Goal: Participate in discussion: Engage in conversation with other users on a specific topic

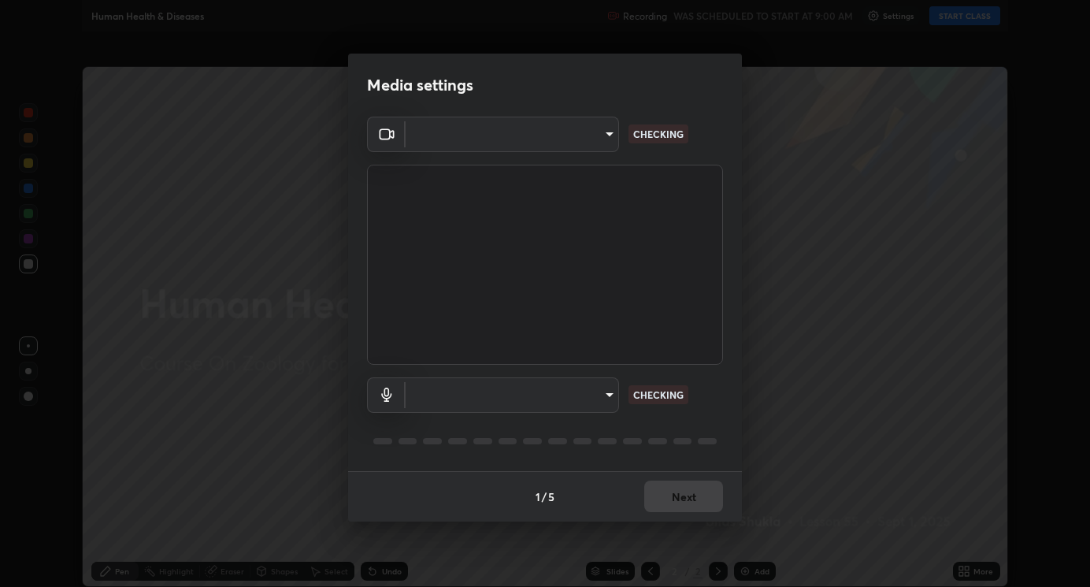
type input "794d03a334ab6cf92daa4269f68d25c817b6d7b5e31d9684855891884d0ab025"
type input "abfe49ea231096676f5dffd5fc284de79416b2b6bf9f32d11a432ff20e5decec"
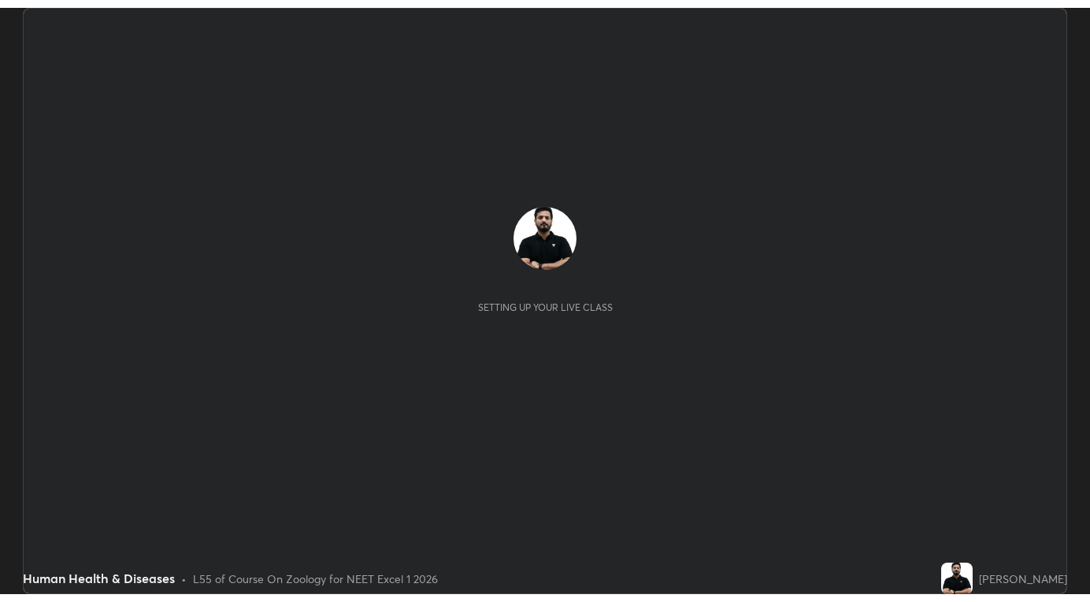
scroll to position [587, 1089]
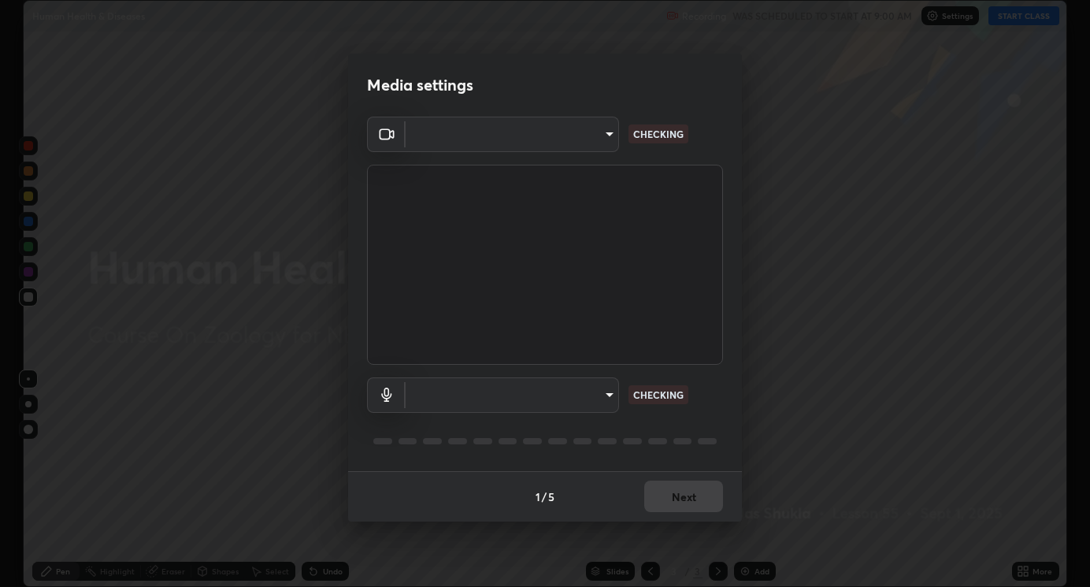
type input "794d03a334ab6cf92daa4269f68d25c817b6d7b5e31d9684855891884d0ab025"
type input "abfe49ea231096676f5dffd5fc284de79416b2b6bf9f32d11a432ff20e5decec"
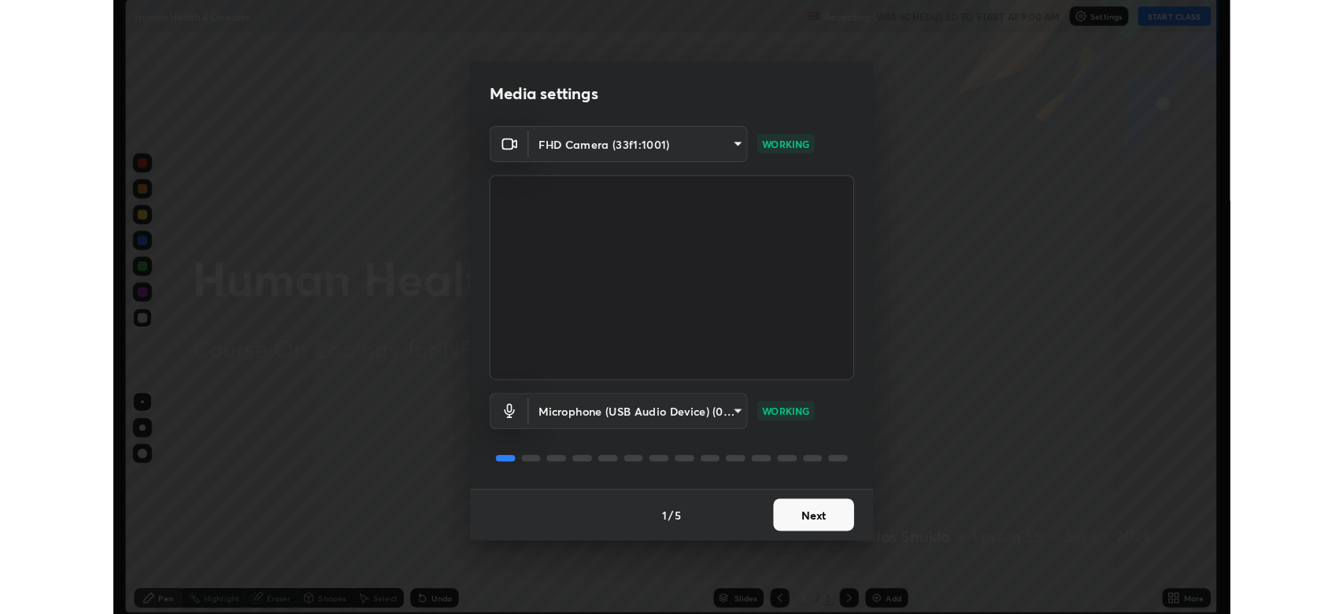
scroll to position [602, 1090]
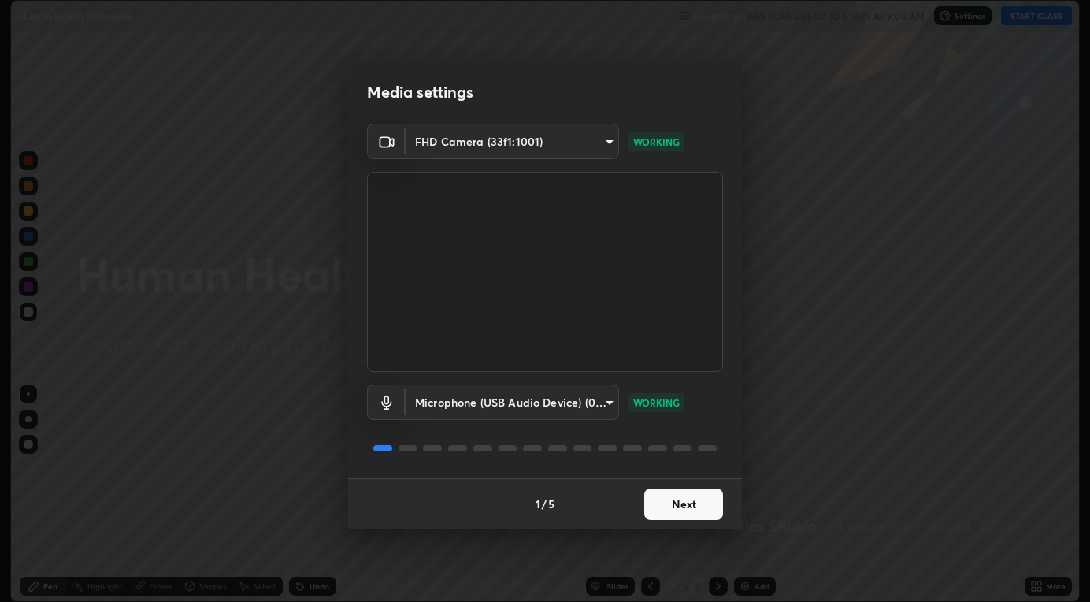
click at [282, 379] on div "Media settings FHD Camera (33f1:1001) 794d03a334ab6cf92daa4269f68d25c817b6d7b5e…" at bounding box center [545, 301] width 1090 height 602
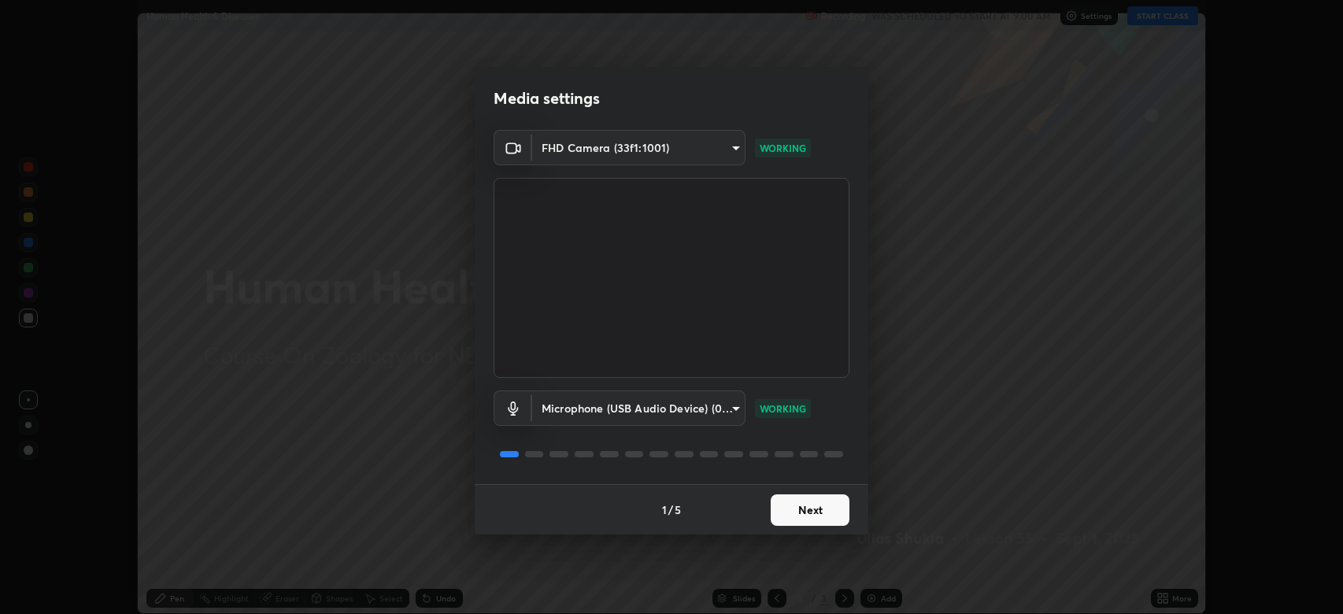
scroll to position [614, 1343]
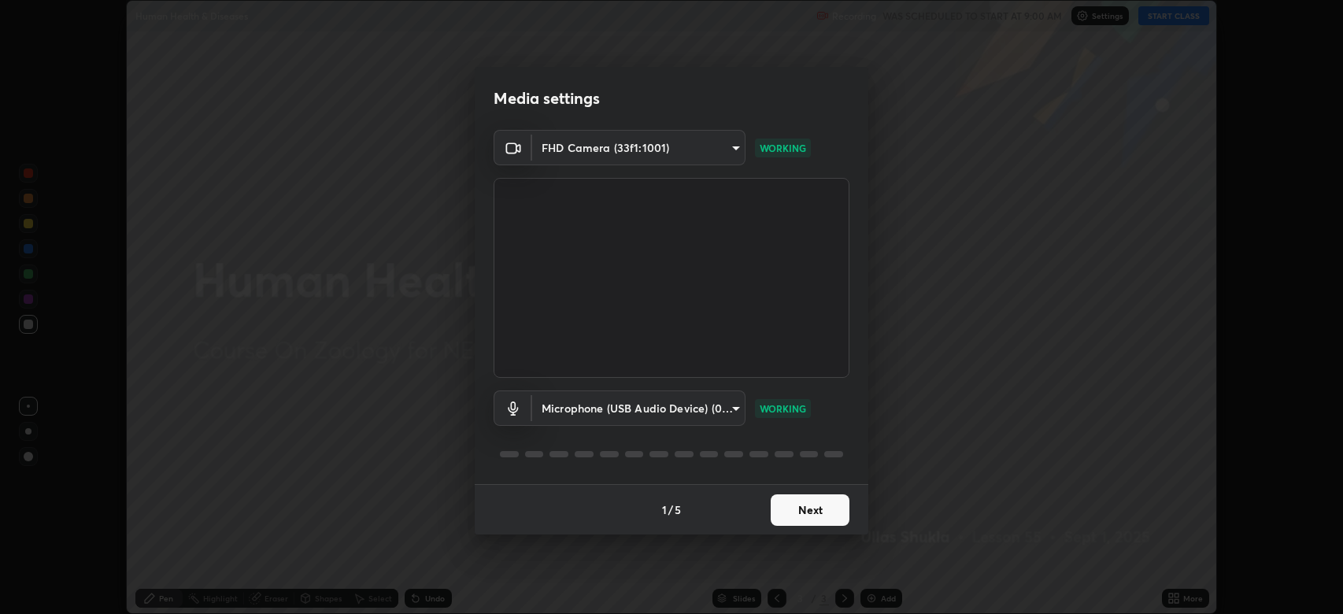
click at [819, 508] on button "Next" at bounding box center [810, 509] width 79 height 31
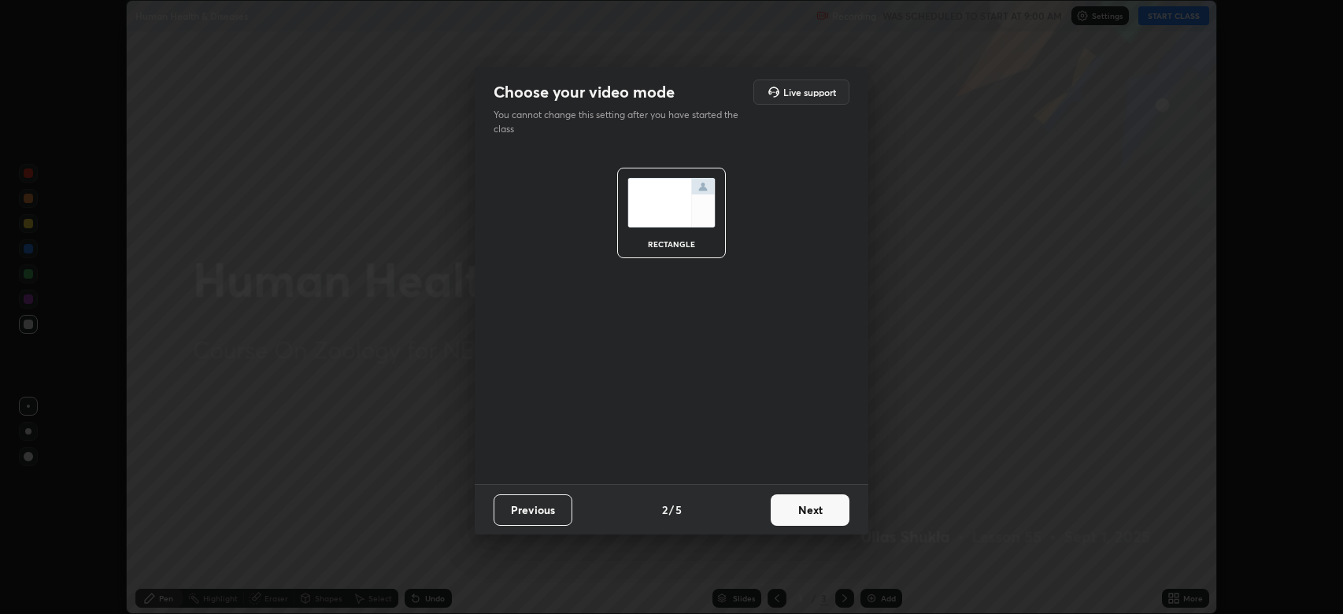
click at [803, 509] on button "Next" at bounding box center [810, 509] width 79 height 31
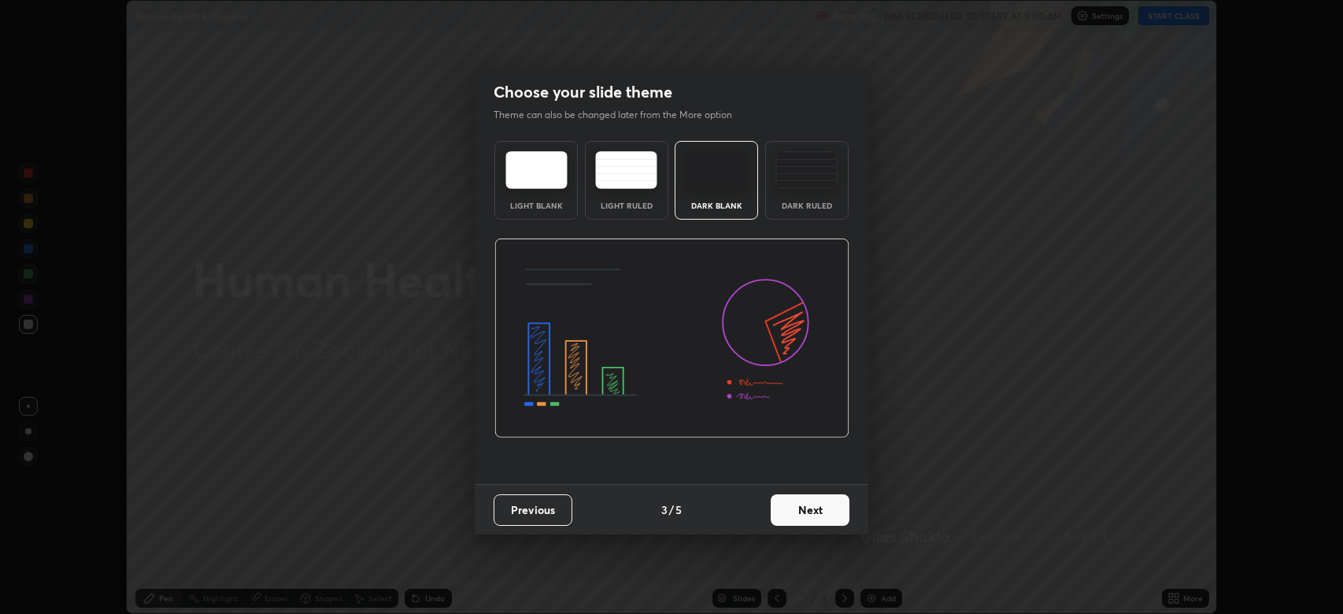
click at [800, 520] on button "Next" at bounding box center [810, 509] width 79 height 31
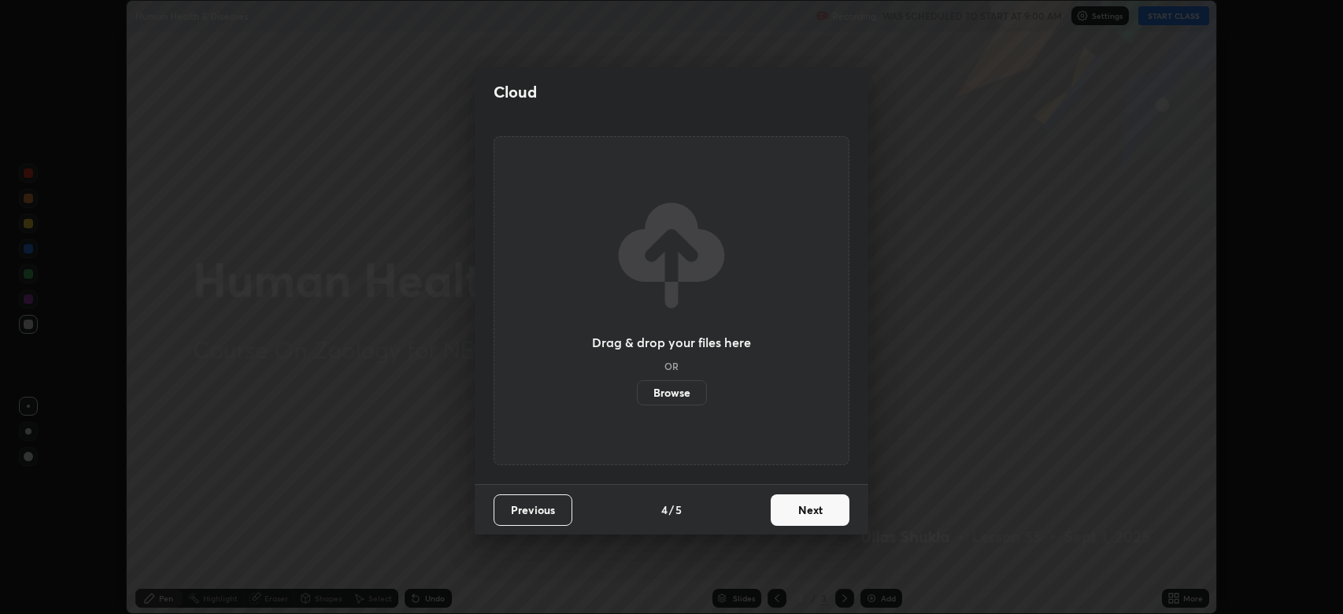
click at [788, 513] on button "Next" at bounding box center [810, 509] width 79 height 31
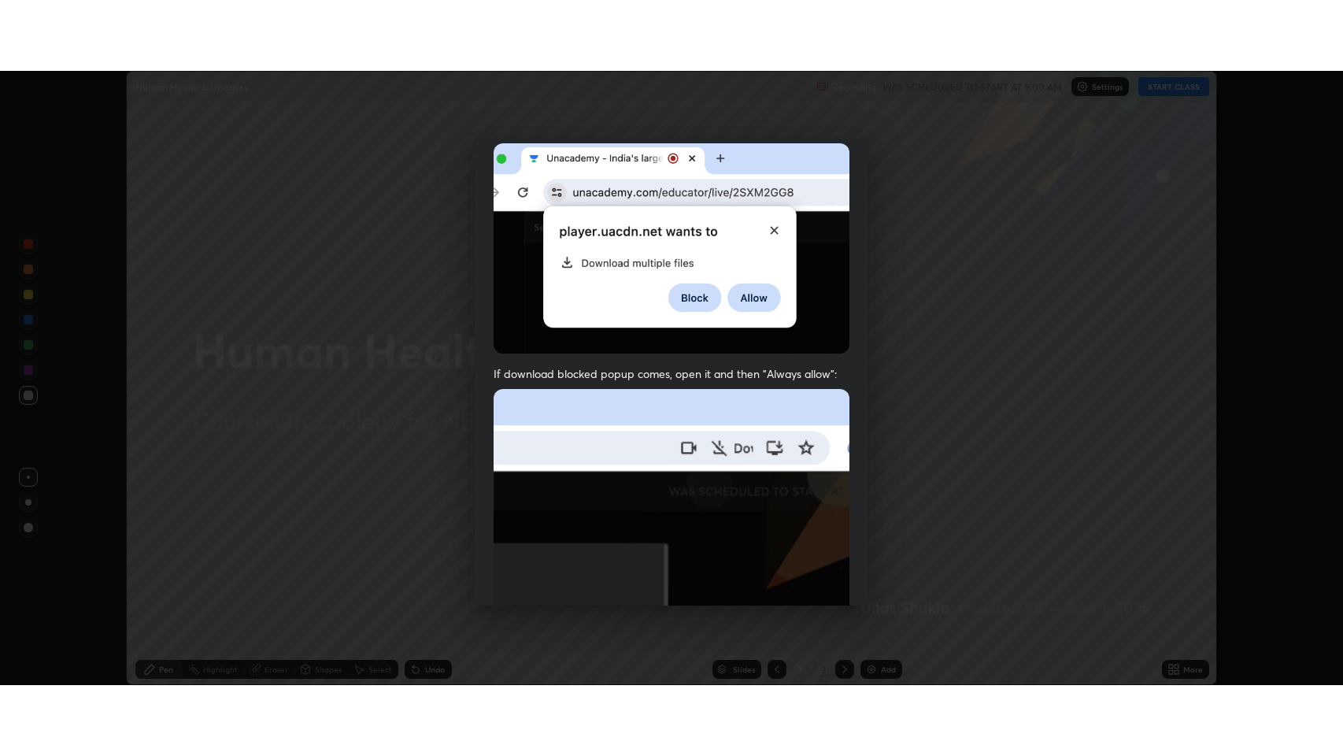
scroll to position [320, 0]
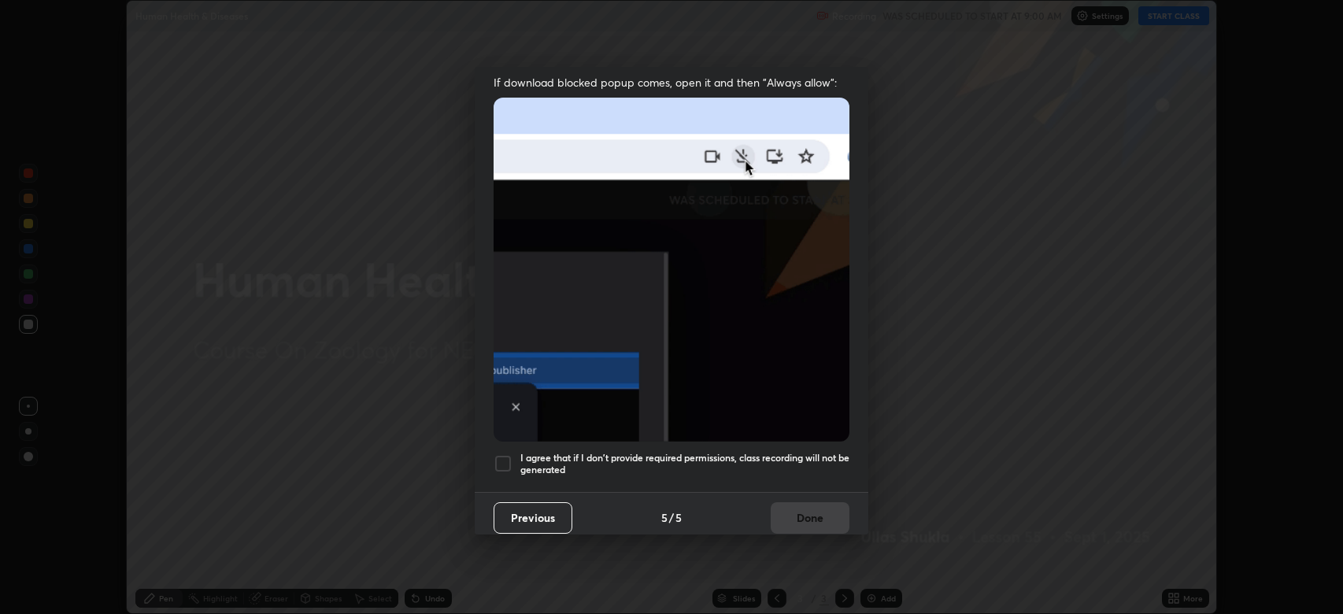
click at [506, 454] on div at bounding box center [503, 463] width 19 height 19
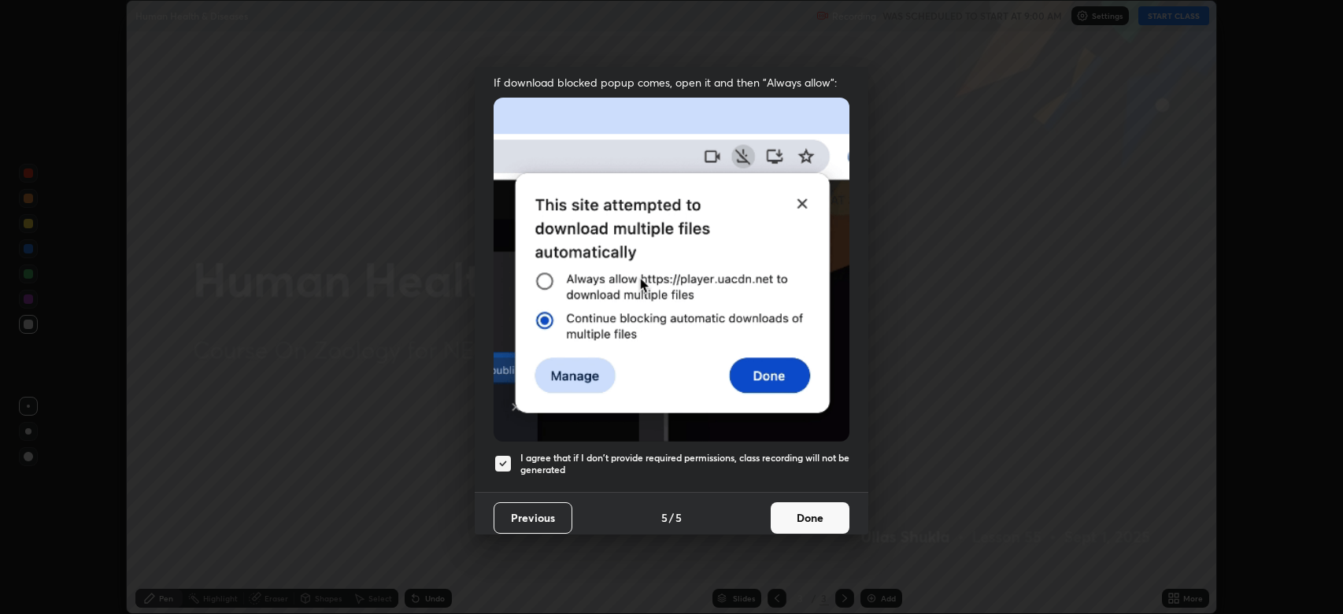
click at [783, 509] on button "Done" at bounding box center [810, 517] width 79 height 31
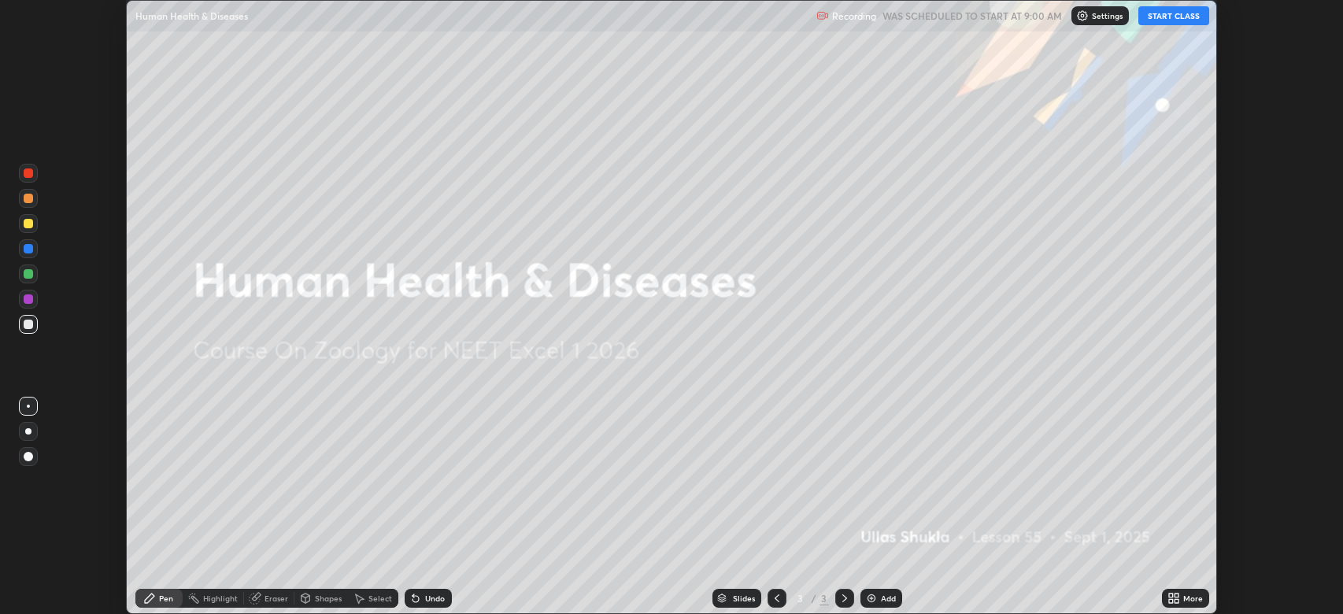
click at [1089, 14] on button "START CLASS" at bounding box center [1173, 15] width 71 height 19
click at [1089, 586] on icon at bounding box center [1177, 596] width 4 height 4
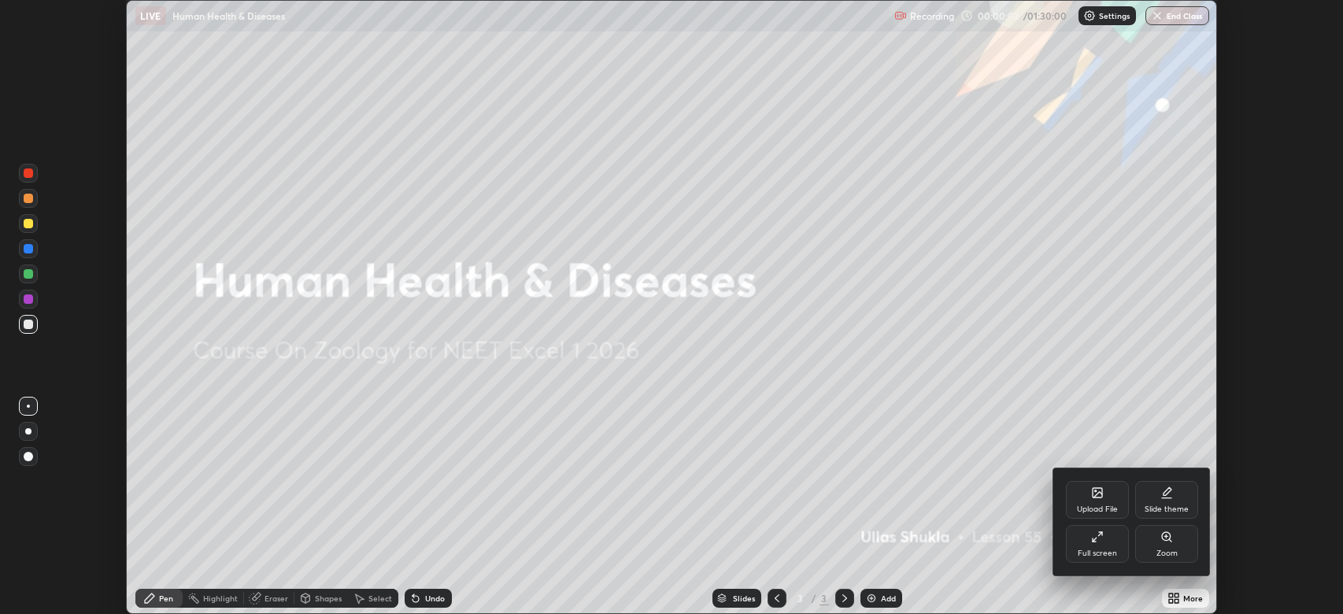
click at [1089, 535] on icon at bounding box center [1097, 537] width 13 height 13
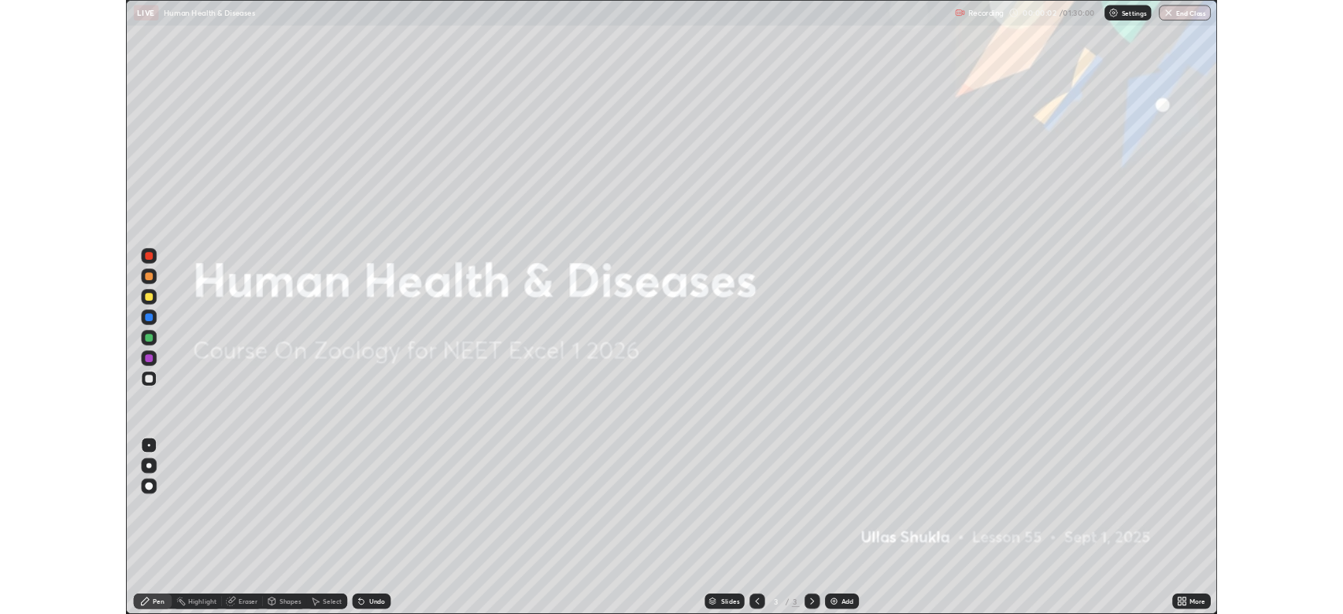
scroll to position [756, 1343]
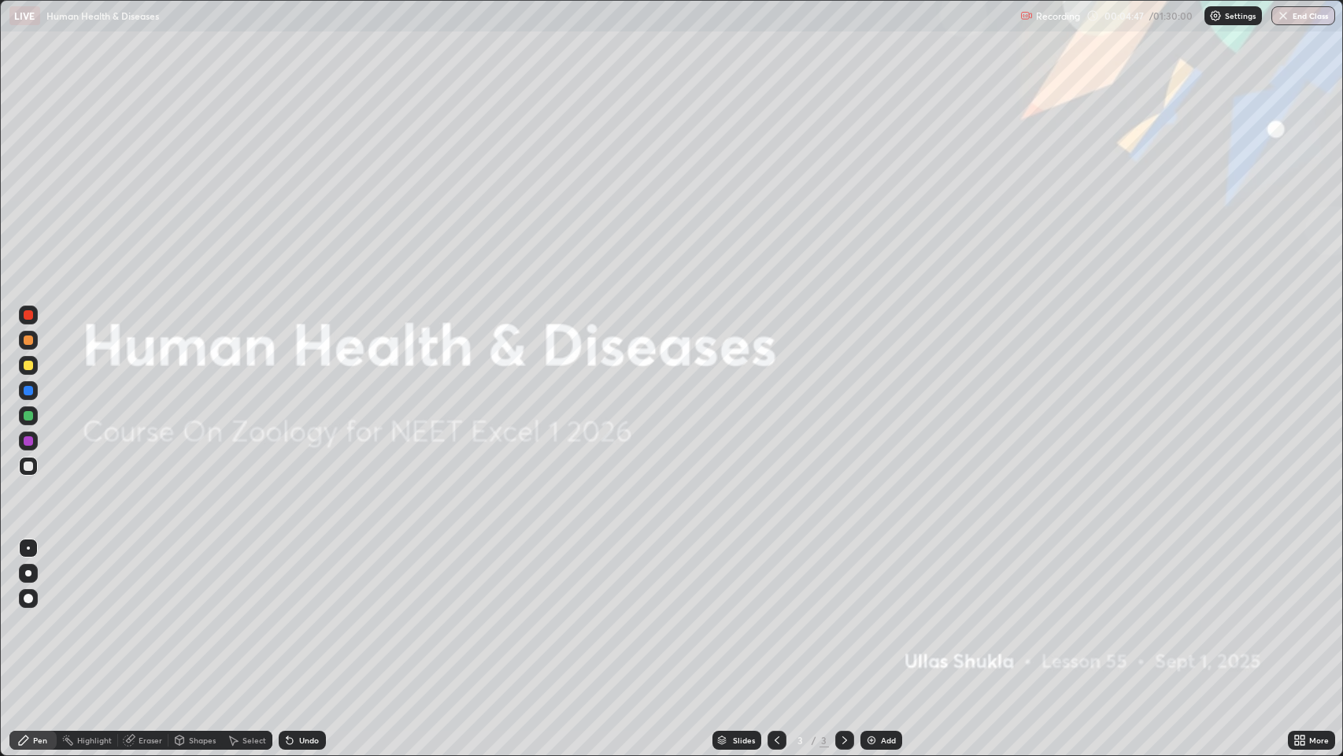
click at [869, 586] on img at bounding box center [871, 740] width 13 height 13
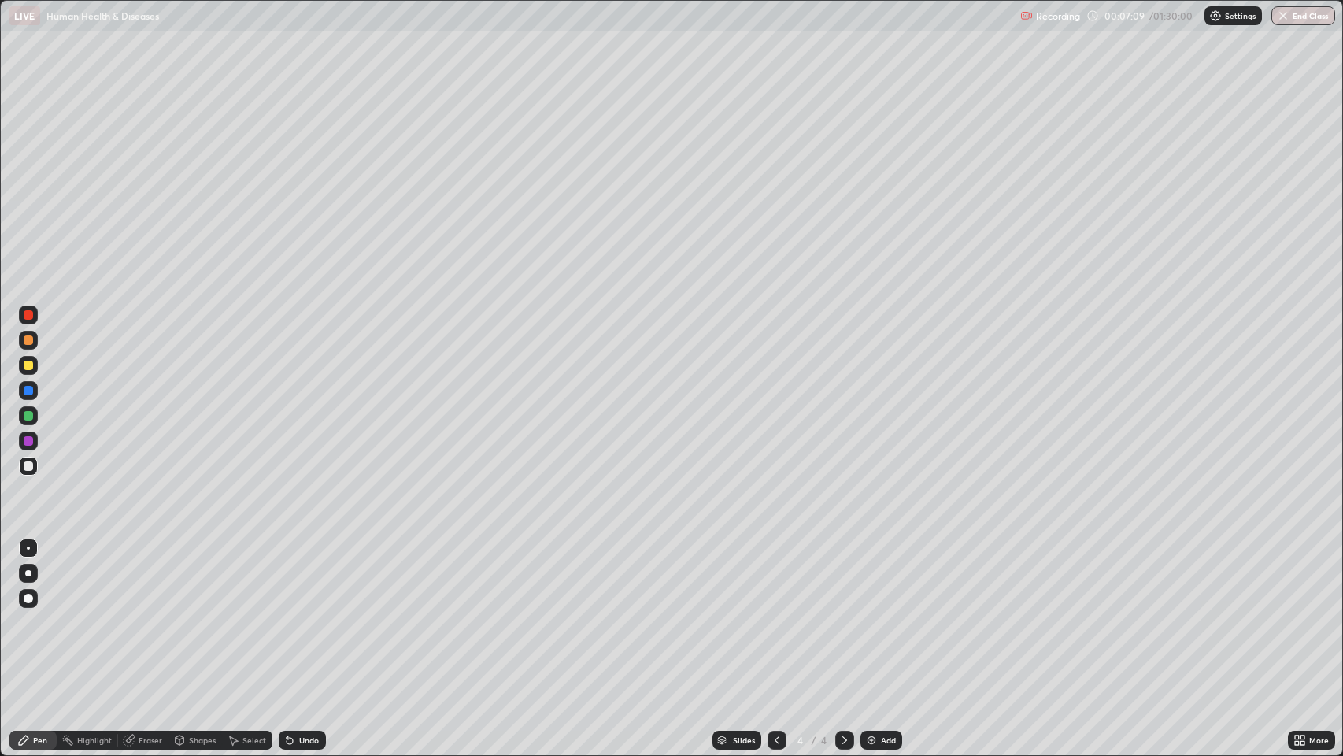
click at [28, 573] on div at bounding box center [28, 573] width 6 height 6
click at [31, 368] on div at bounding box center [28, 365] width 9 height 9
click at [308, 586] on div "Undo" at bounding box center [309, 740] width 20 height 8
click at [302, 586] on div "Undo" at bounding box center [302, 740] width 47 height 19
click at [309, 586] on div "Undo" at bounding box center [309, 740] width 20 height 8
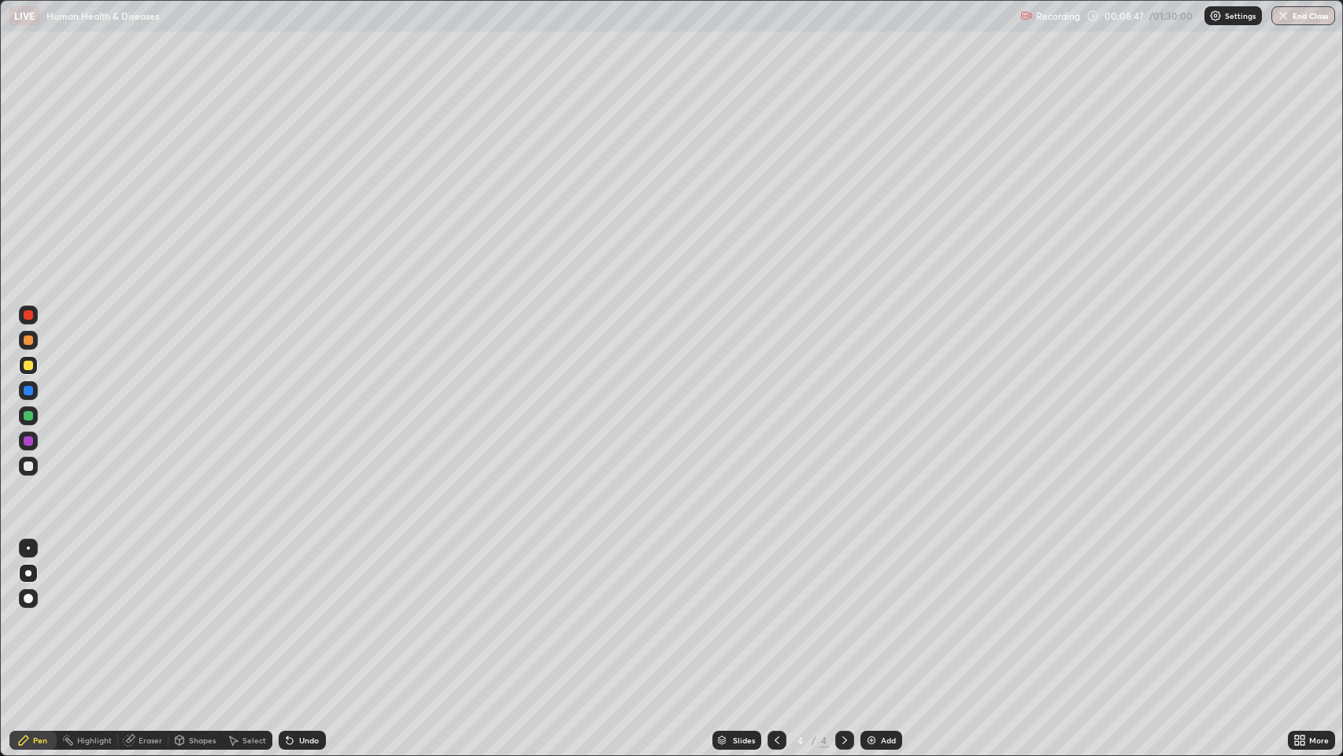
click at [298, 586] on div "Undo" at bounding box center [302, 740] width 47 height 19
click at [146, 586] on div "Eraser" at bounding box center [151, 740] width 24 height 8
click at [42, 586] on div "Pen" at bounding box center [40, 740] width 14 height 8
click at [288, 586] on icon at bounding box center [290, 741] width 6 height 6
click at [27, 547] on div at bounding box center [28, 547] width 3 height 3
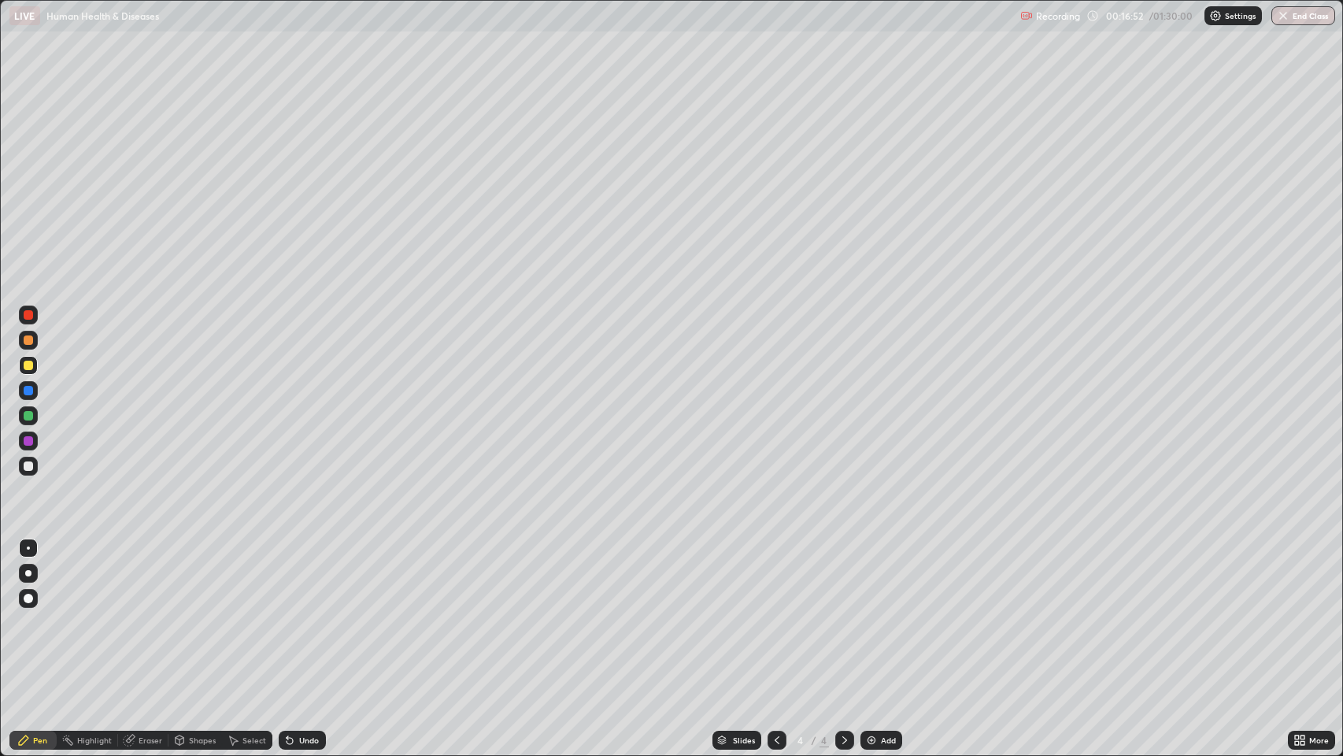
click at [27, 463] on div at bounding box center [28, 465] width 9 height 9
click at [28, 571] on div at bounding box center [28, 573] width 6 height 6
click at [31, 366] on div at bounding box center [28, 365] width 9 height 9
click at [28, 548] on div at bounding box center [28, 547] width 3 height 3
click at [28, 466] on div at bounding box center [28, 465] width 9 height 9
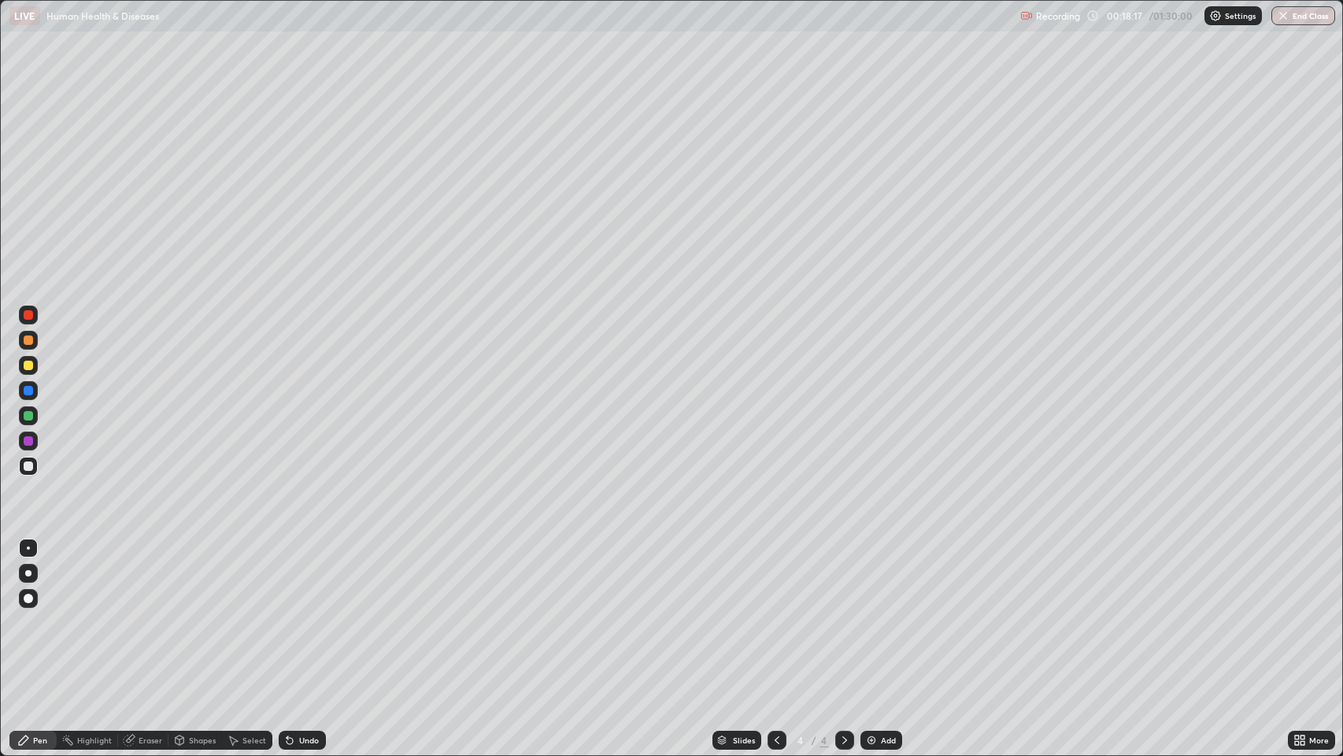
click at [28, 365] on div at bounding box center [28, 365] width 9 height 9
click at [28, 573] on div at bounding box center [28, 573] width 6 height 6
click at [866, 586] on img at bounding box center [871, 740] width 13 height 13
click at [299, 586] on div "Undo" at bounding box center [309, 740] width 20 height 8
click at [305, 586] on div "Undo" at bounding box center [309, 740] width 20 height 8
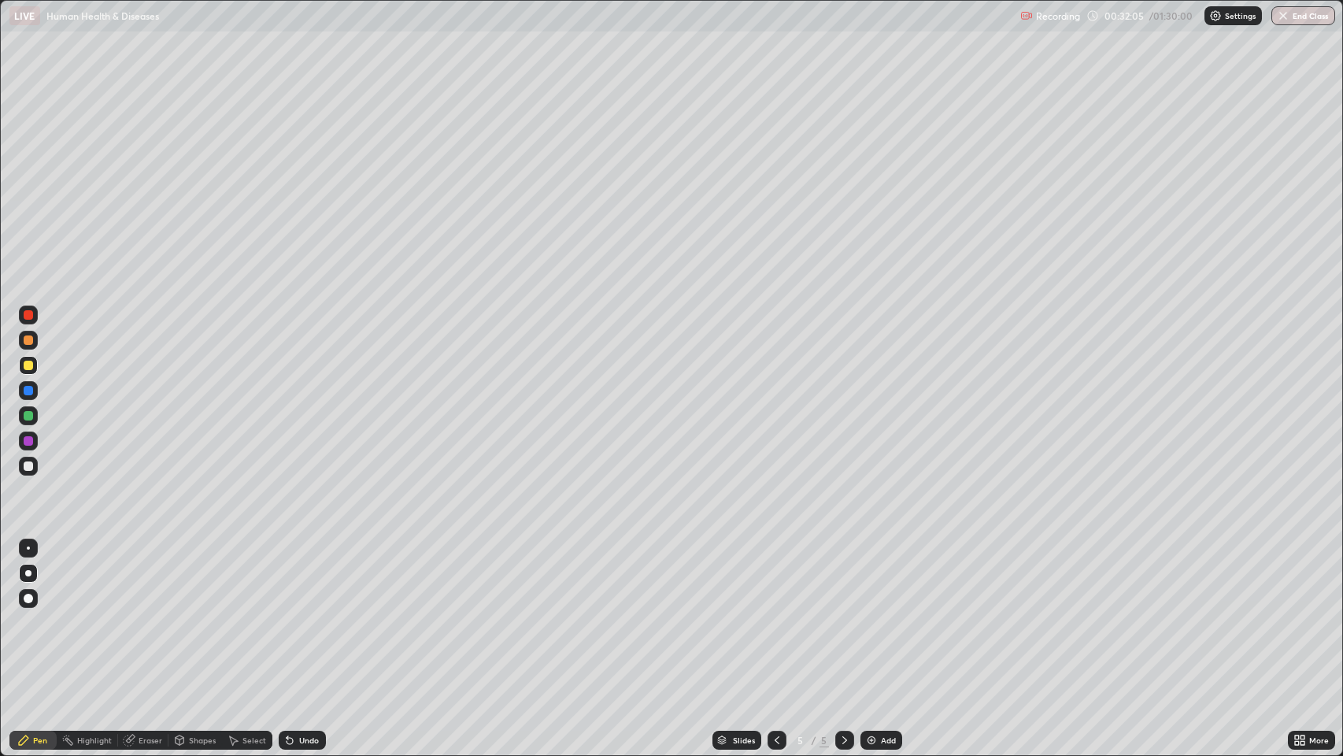
click at [24, 466] on div at bounding box center [28, 465] width 9 height 9
click at [28, 548] on div at bounding box center [28, 547] width 3 height 3
click at [28, 573] on div at bounding box center [28, 573] width 6 height 6
click at [30, 342] on div at bounding box center [28, 339] width 9 height 9
click at [27, 362] on div at bounding box center [28, 365] width 9 height 9
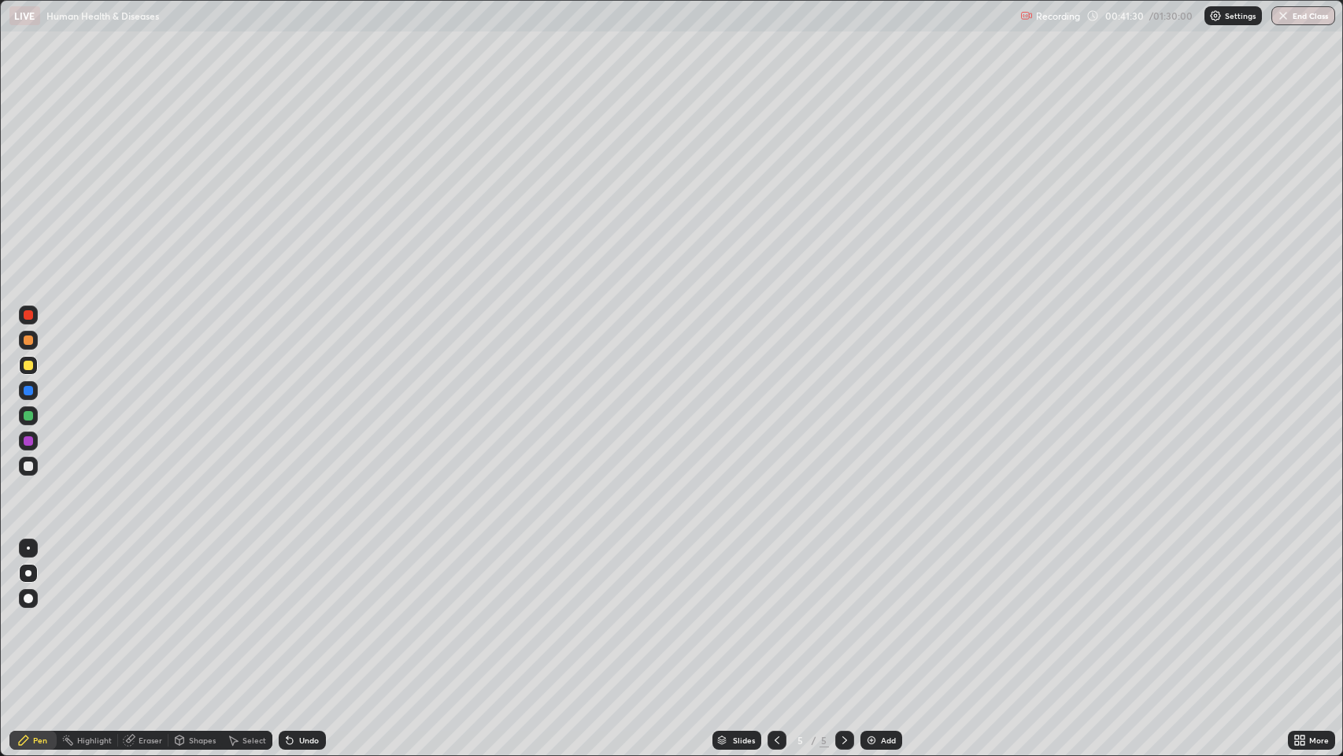
click at [873, 586] on img at bounding box center [871, 740] width 13 height 13
click at [139, 586] on div "Eraser" at bounding box center [143, 740] width 50 height 19
click at [39, 586] on div "Pen" at bounding box center [40, 740] width 14 height 8
click at [136, 586] on div "Eraser" at bounding box center [143, 740] width 50 height 19
click at [43, 586] on div "Pen" at bounding box center [40, 740] width 14 height 8
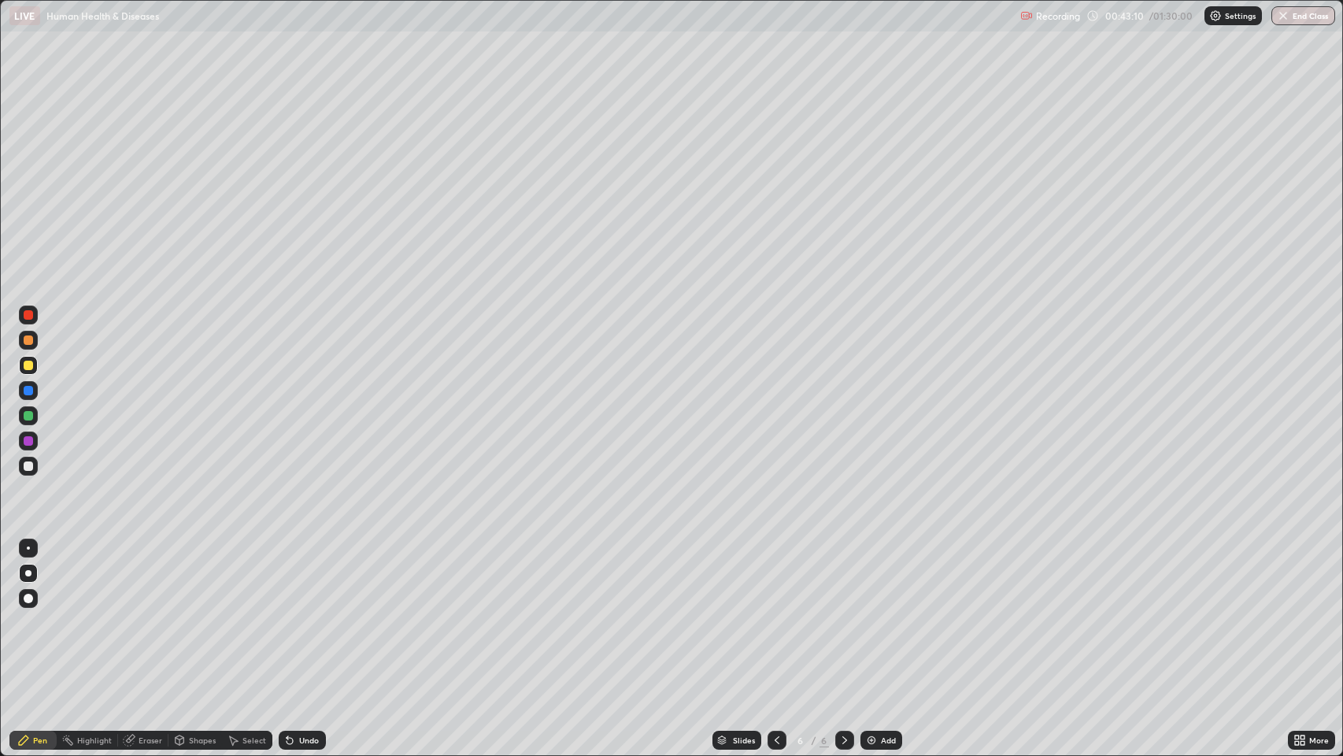
click at [146, 586] on div "Eraser" at bounding box center [151, 740] width 24 height 8
click at [27, 586] on icon at bounding box center [23, 739] width 9 height 9
click at [308, 586] on div "Undo" at bounding box center [309, 740] width 20 height 8
click at [306, 586] on div "Undo" at bounding box center [309, 740] width 20 height 8
click at [306, 586] on div "Undo" at bounding box center [302, 740] width 47 height 19
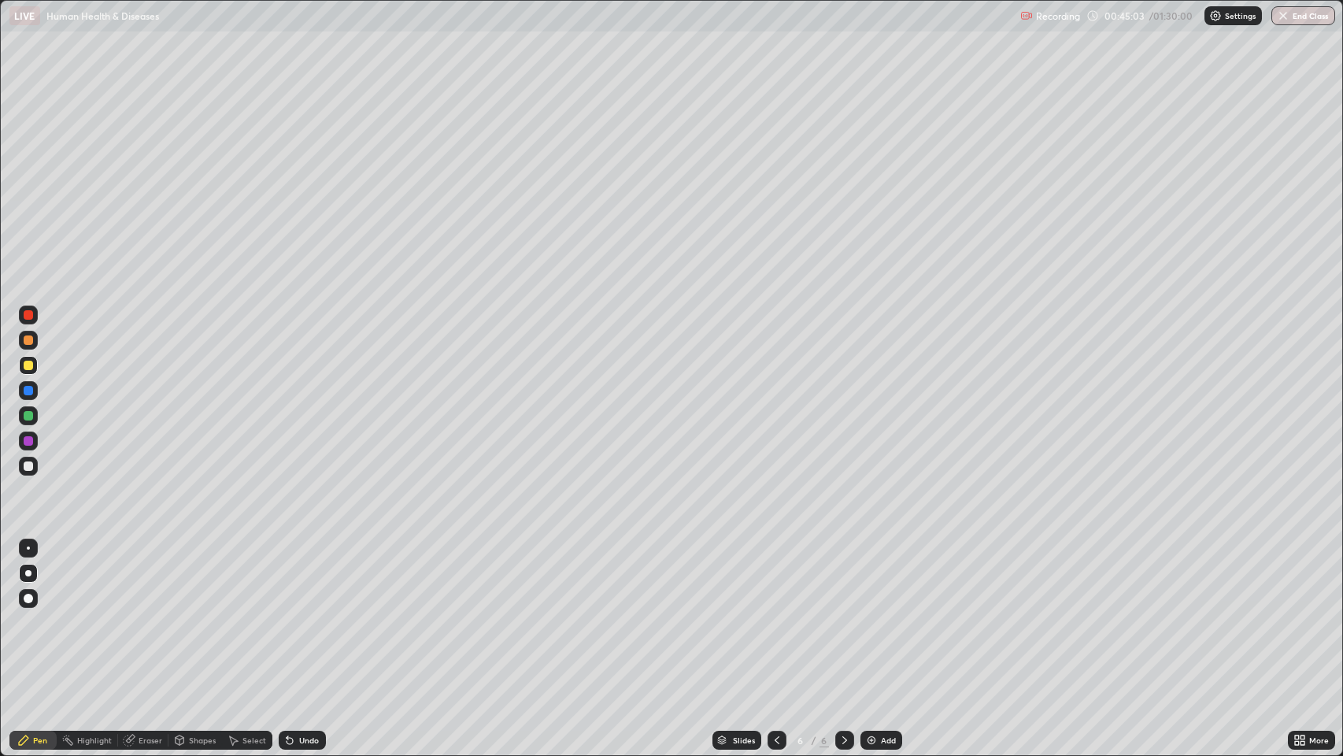
click at [299, 586] on div "Undo" at bounding box center [309, 740] width 20 height 8
click at [28, 548] on div at bounding box center [28, 547] width 3 height 3
click at [26, 465] on div at bounding box center [28, 465] width 9 height 9
click at [28, 573] on div at bounding box center [28, 573] width 6 height 6
click at [32, 365] on div at bounding box center [28, 365] width 9 height 9
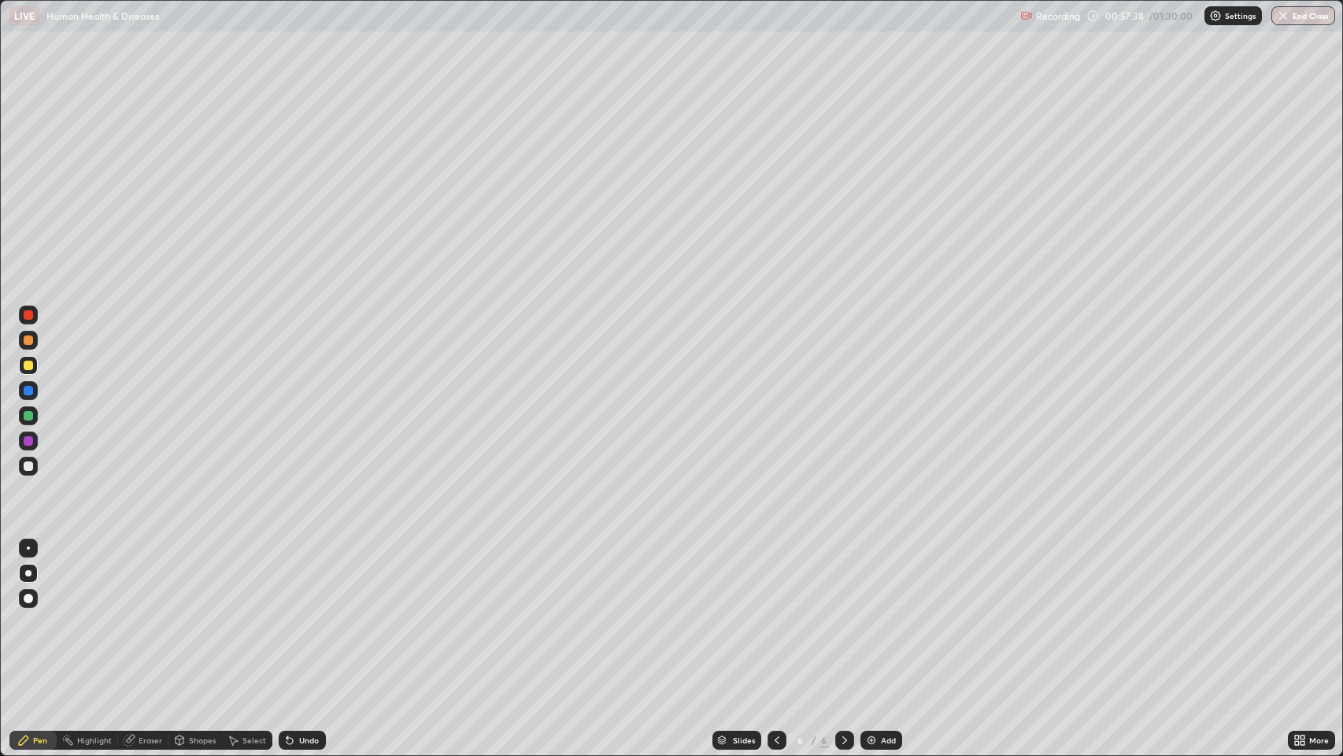
click at [876, 586] on img at bounding box center [871, 740] width 13 height 13
click at [309, 586] on div "Undo" at bounding box center [302, 740] width 47 height 19
click at [305, 586] on div "Undo" at bounding box center [309, 740] width 20 height 8
click at [871, 586] on img at bounding box center [871, 740] width 13 height 13
click at [312, 586] on div "Undo" at bounding box center [309, 740] width 20 height 8
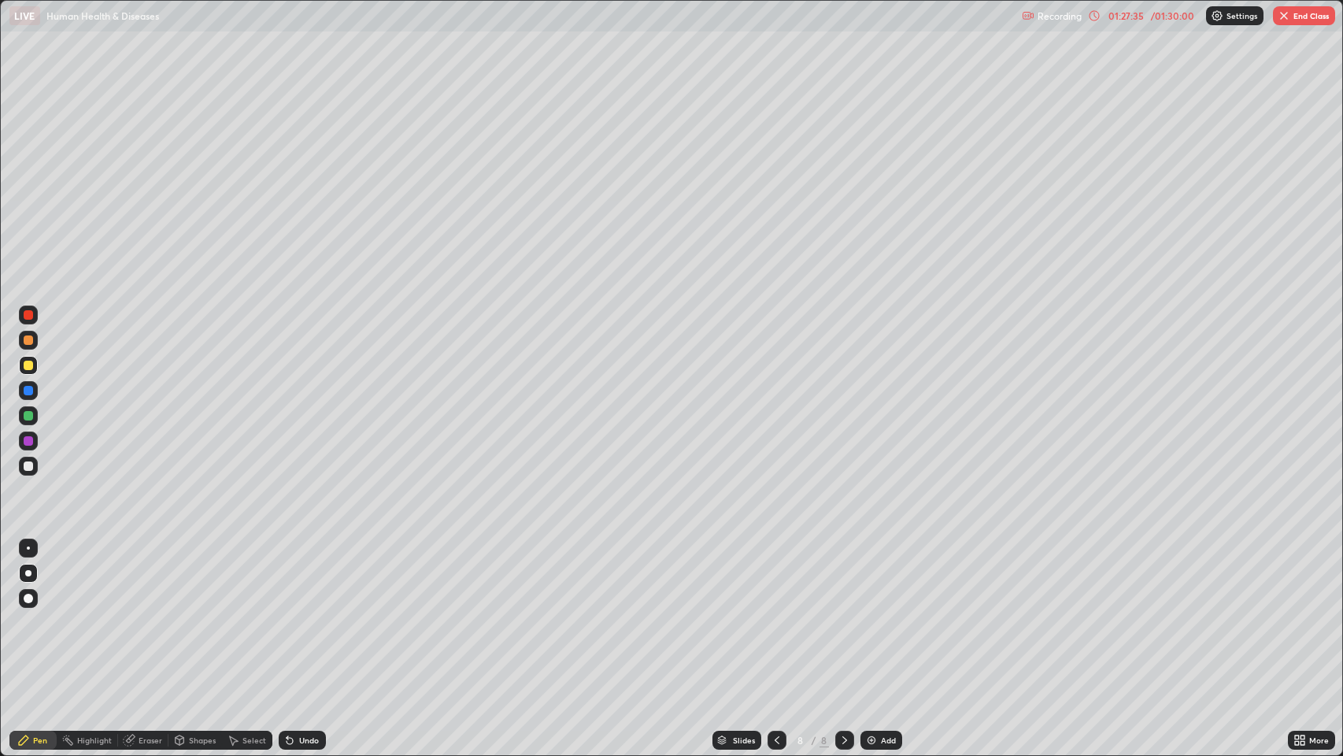
click at [1089, 18] on img "button" at bounding box center [1284, 15] width 13 height 13
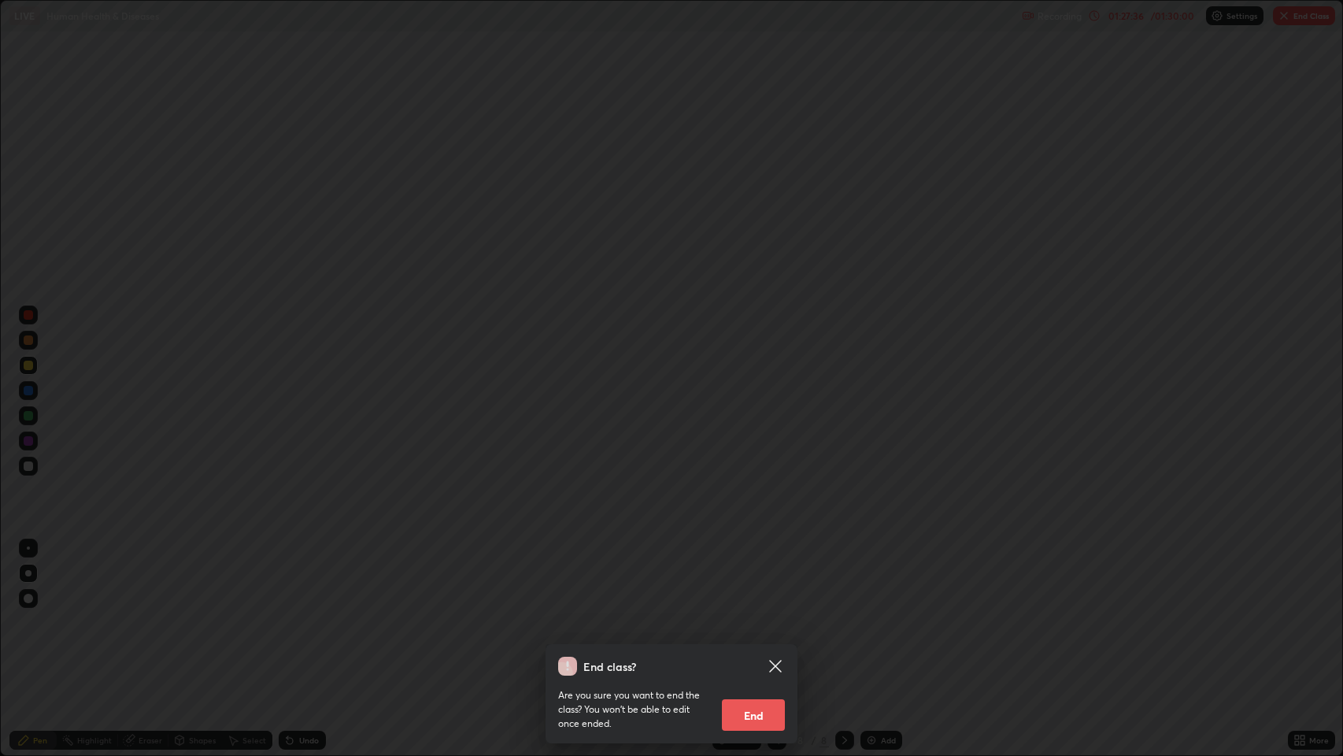
click at [750, 586] on button "End" at bounding box center [753, 714] width 63 height 31
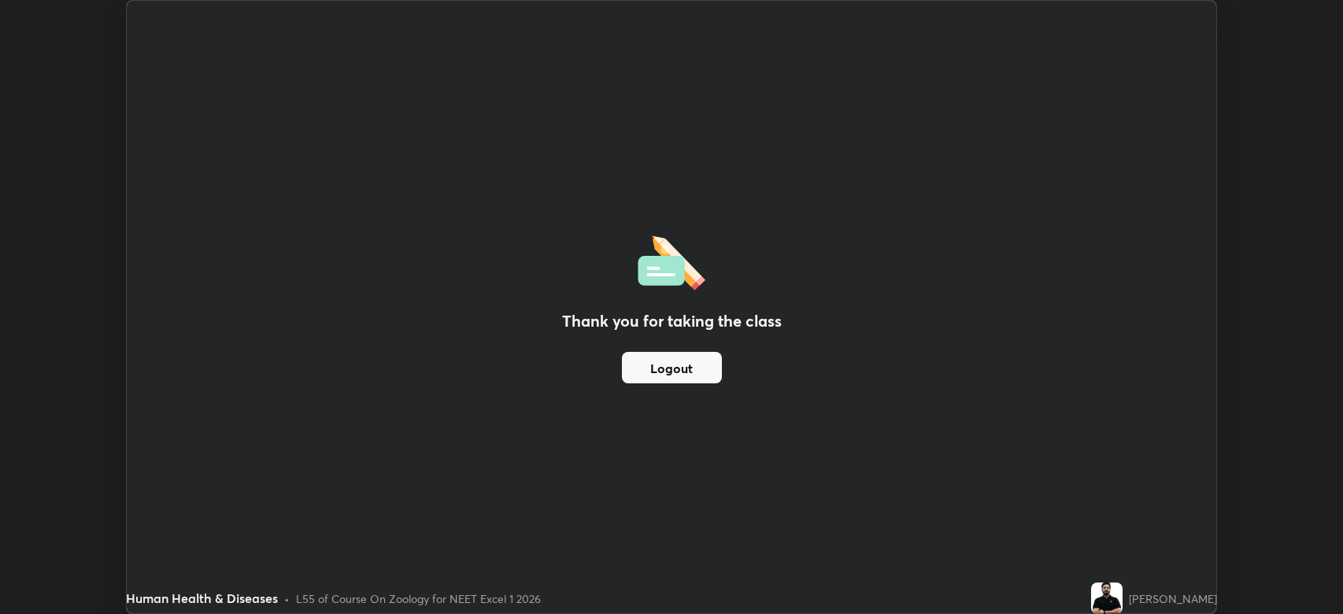
scroll to position [78118, 77389]
